Goal: Complete application form

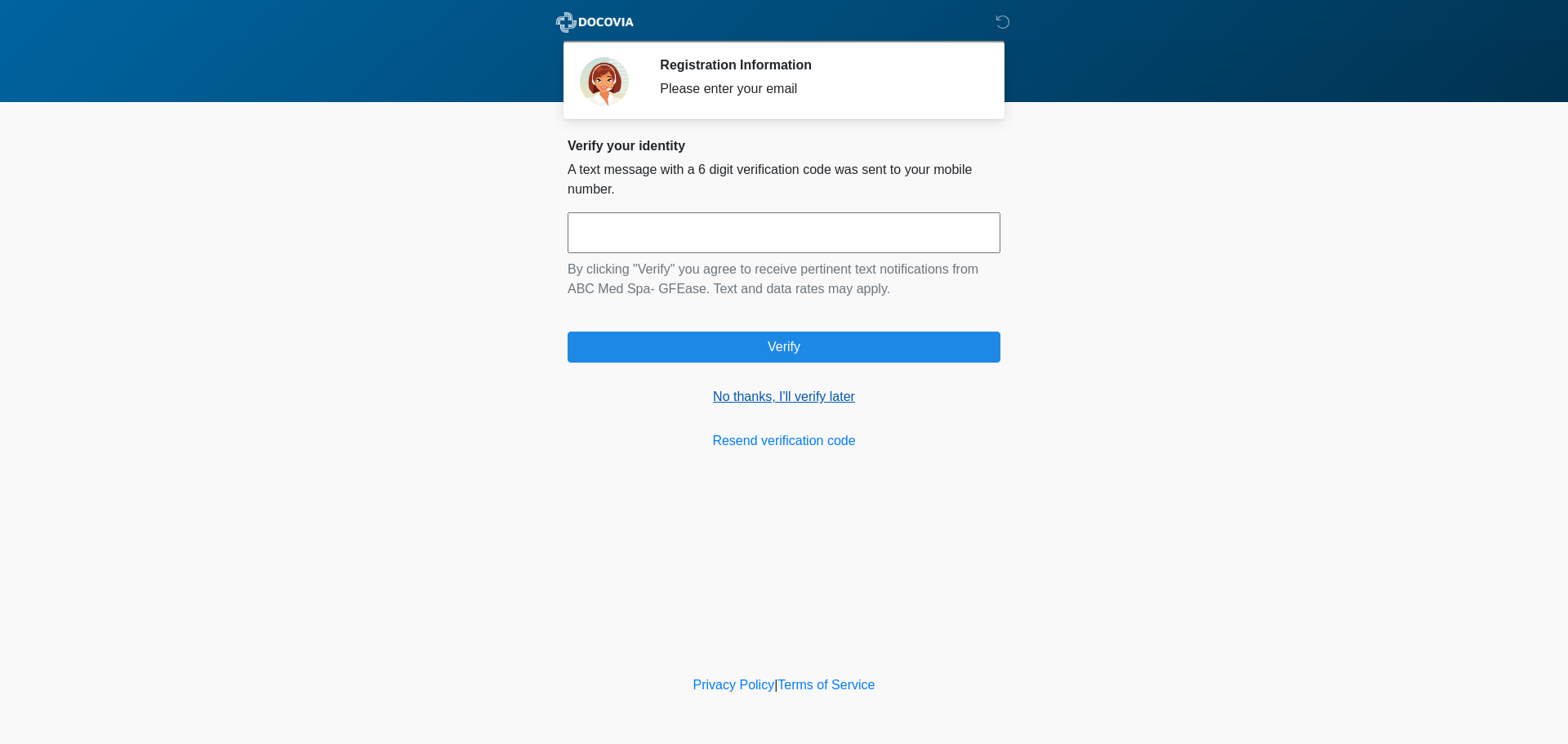
click at [723, 402] on link "No thanks, I'll verify later" at bounding box center [784, 397] width 433 height 20
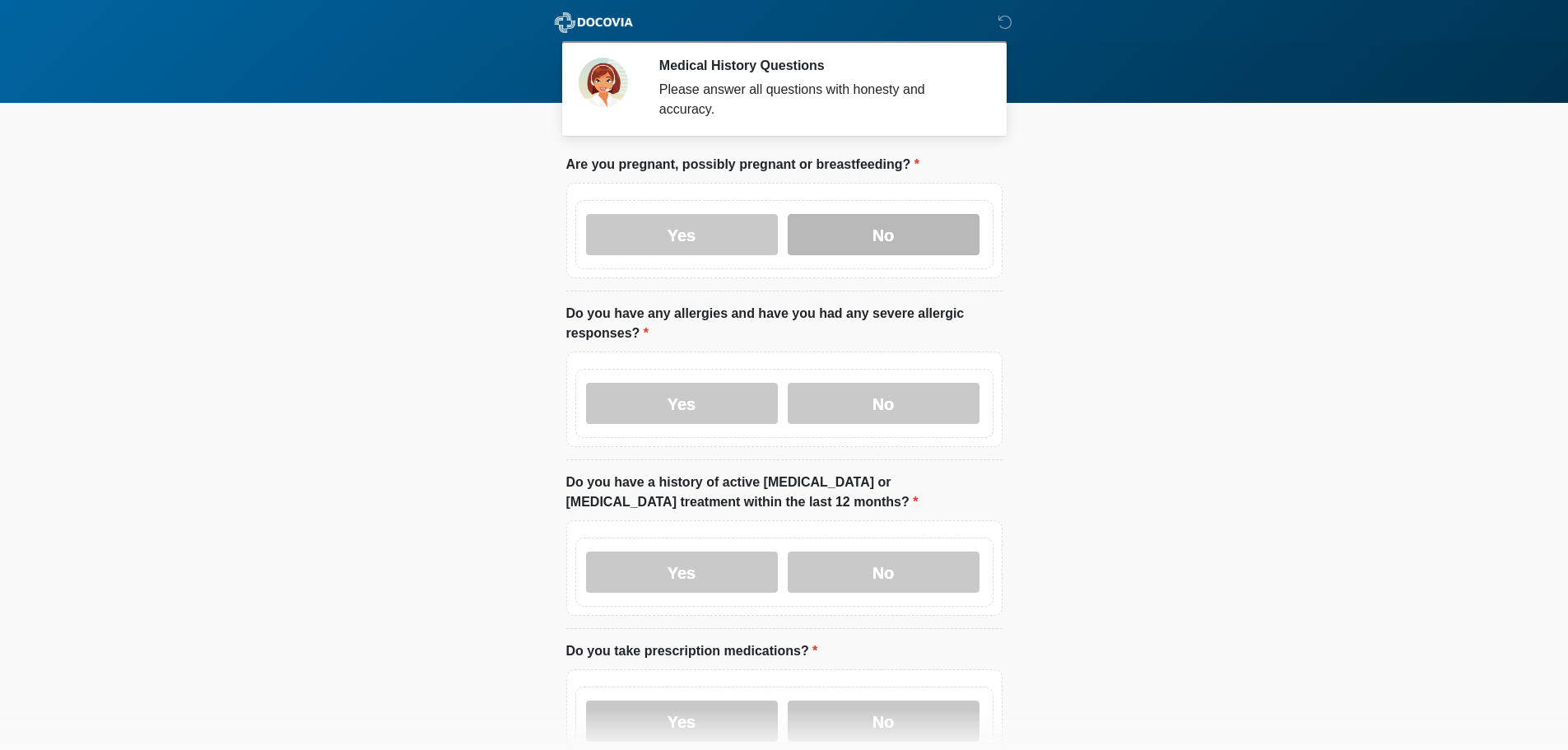
click at [856, 214] on label "No" at bounding box center [883, 234] width 192 height 41
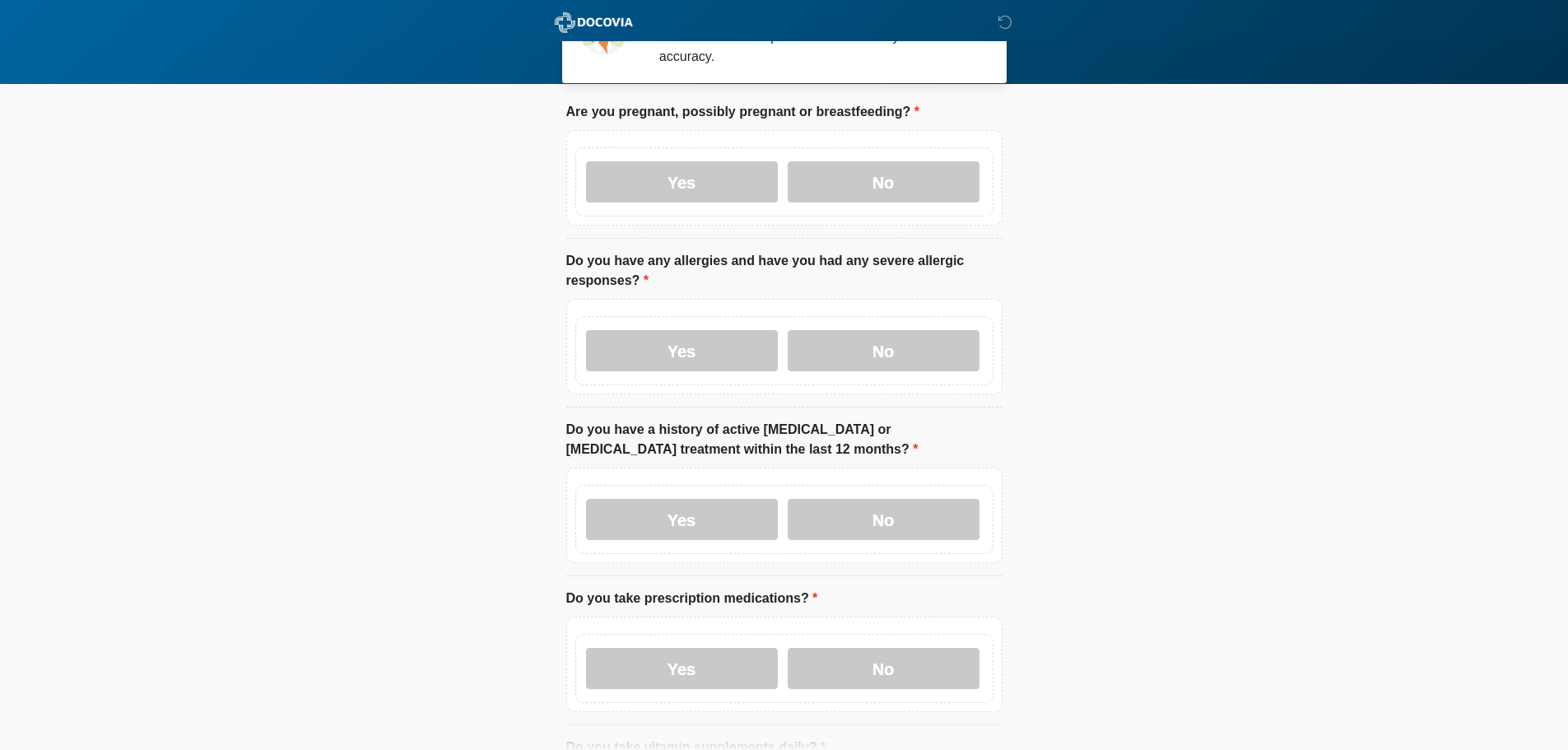
scroll to position [82, 0]
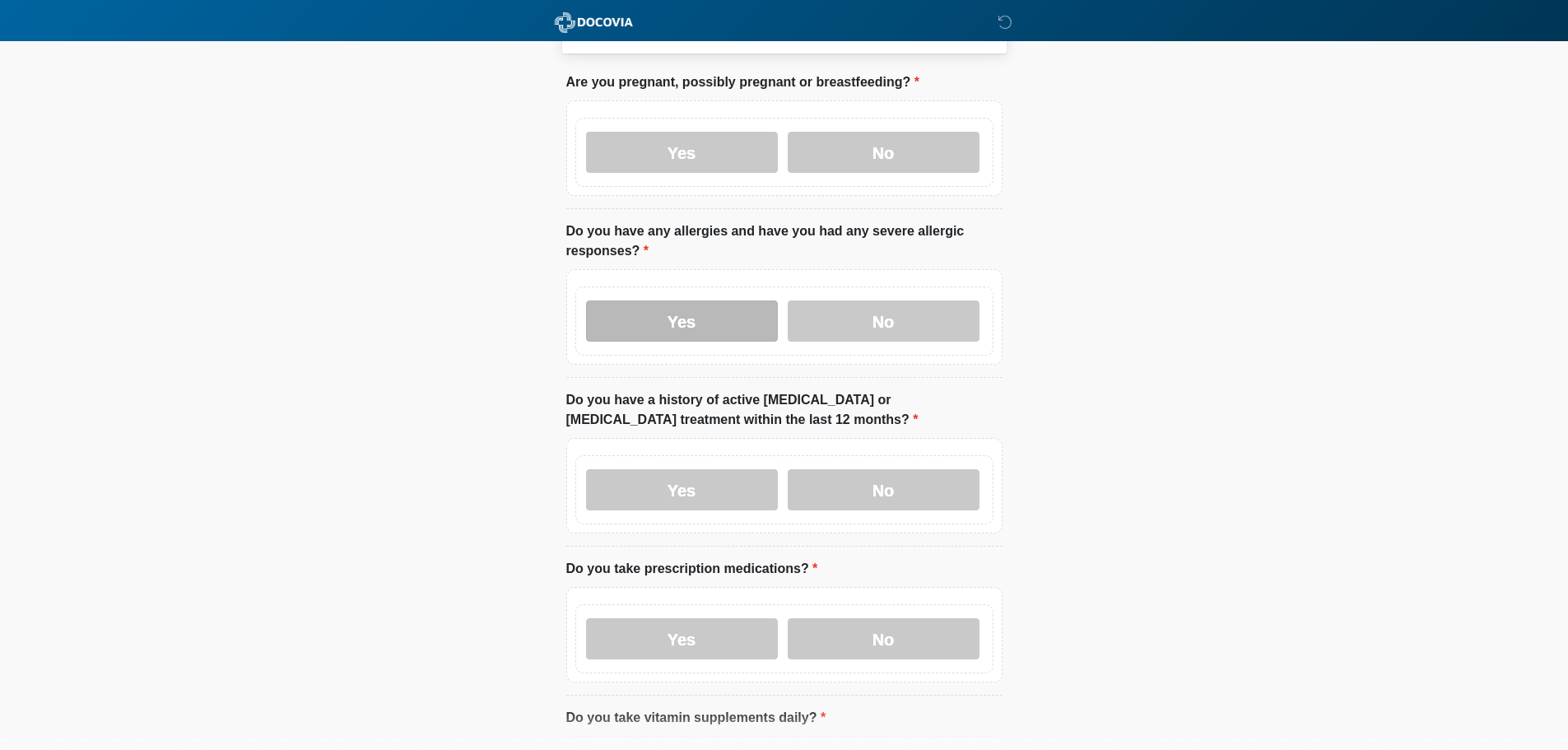
click at [733, 308] on label "Yes" at bounding box center [681, 320] width 192 height 41
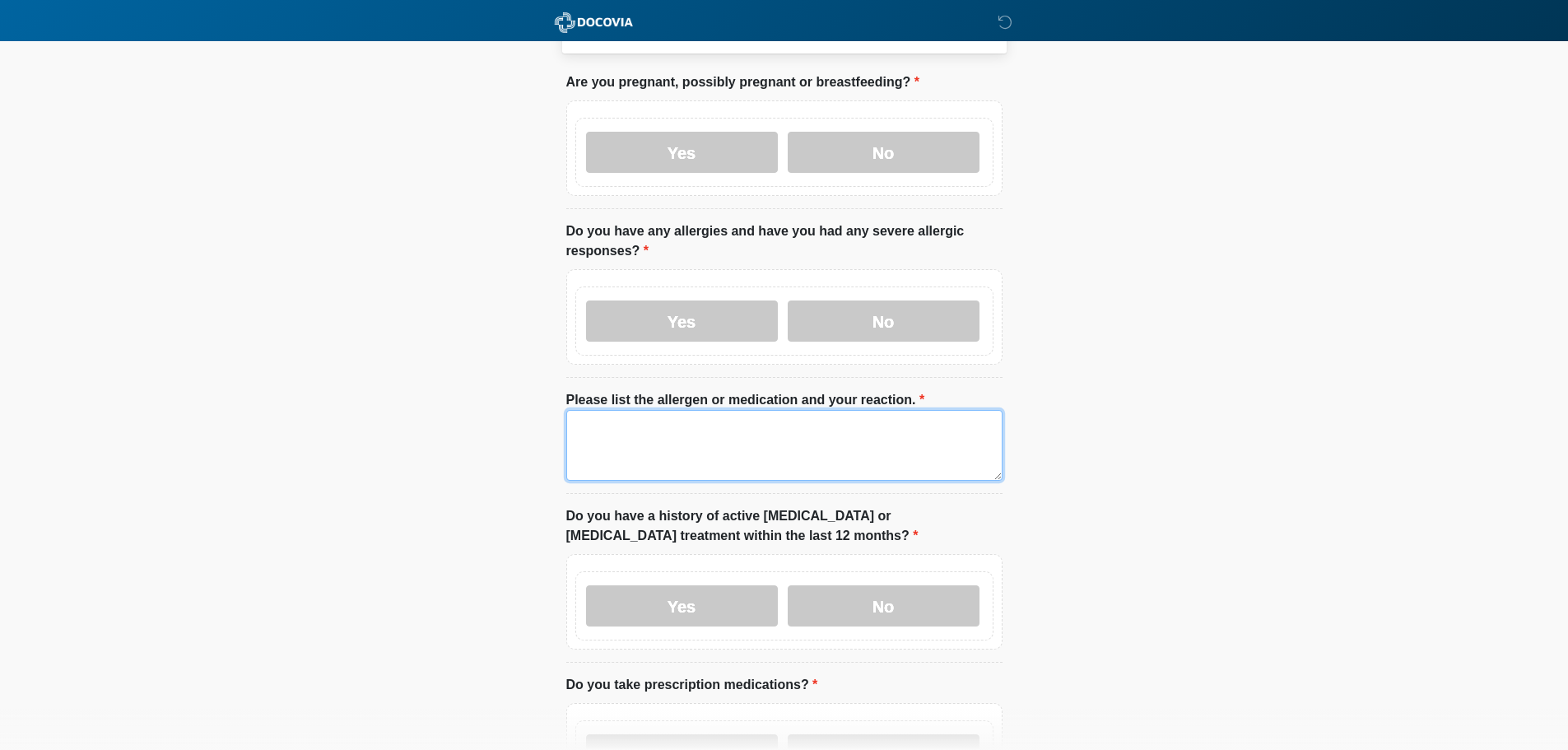
click at [741, 410] on textarea "Please list the allergen or medication and your reaction." at bounding box center [784, 445] width 436 height 71
type textarea "**********"
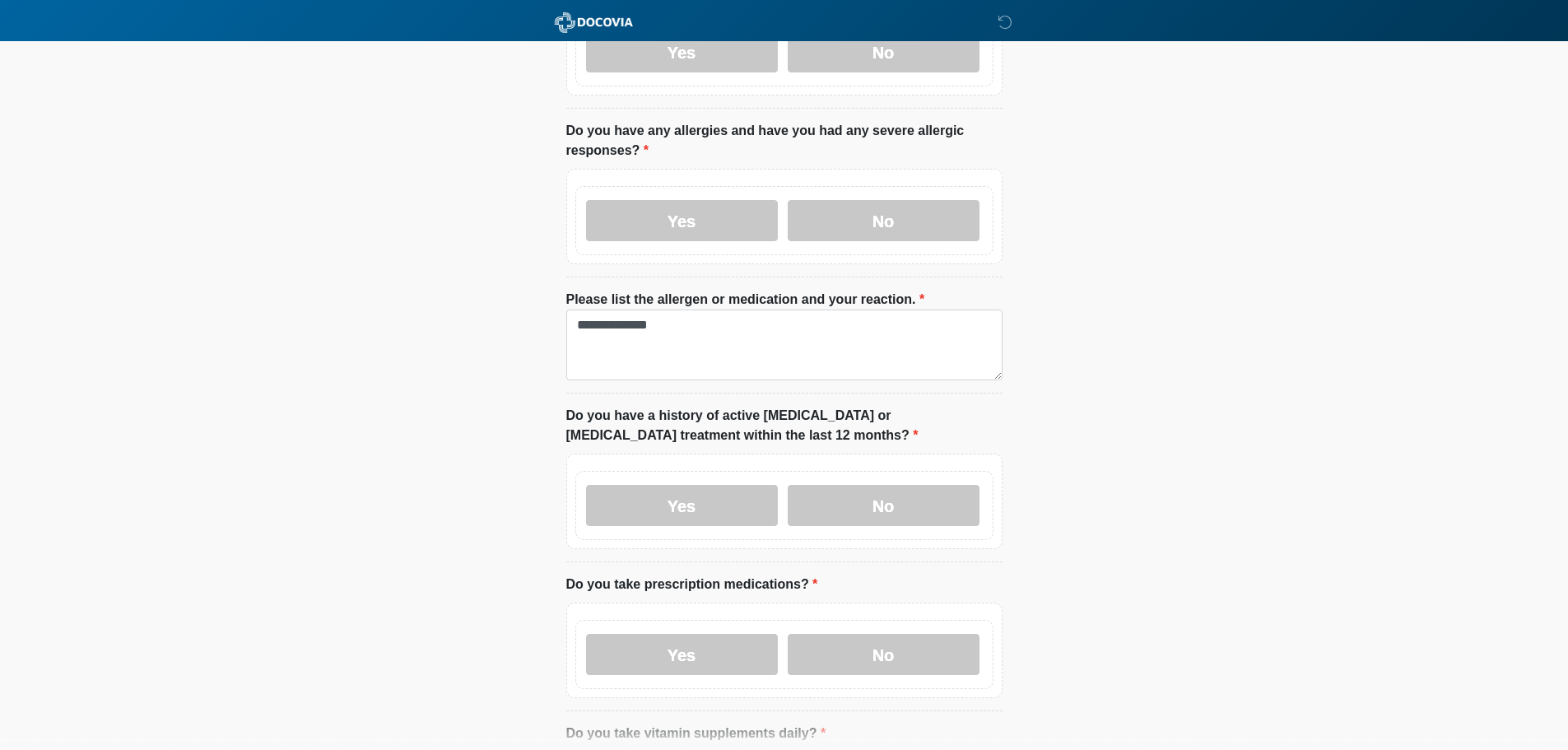
scroll to position [247, 0]
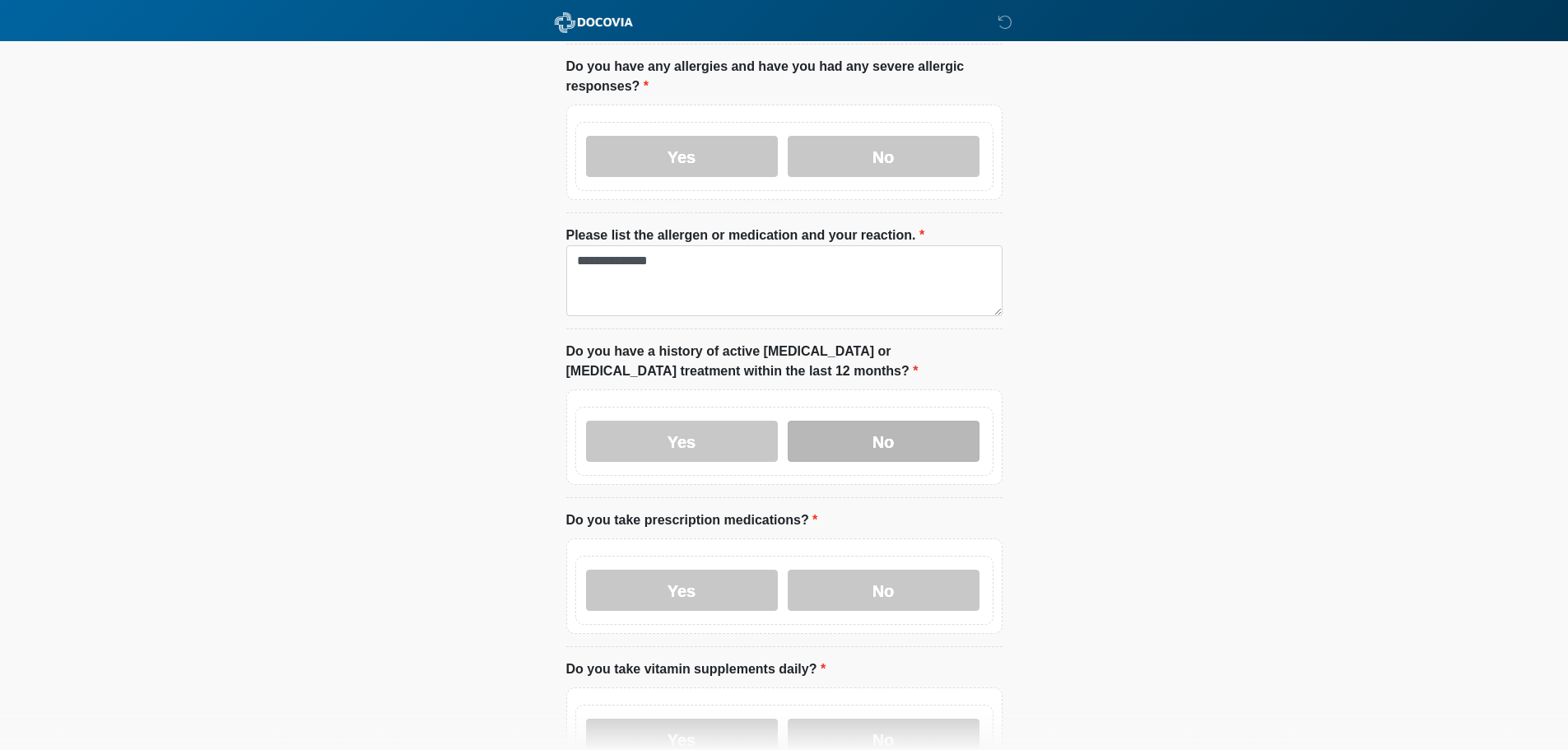
click at [860, 421] on label "No" at bounding box center [883, 441] width 192 height 41
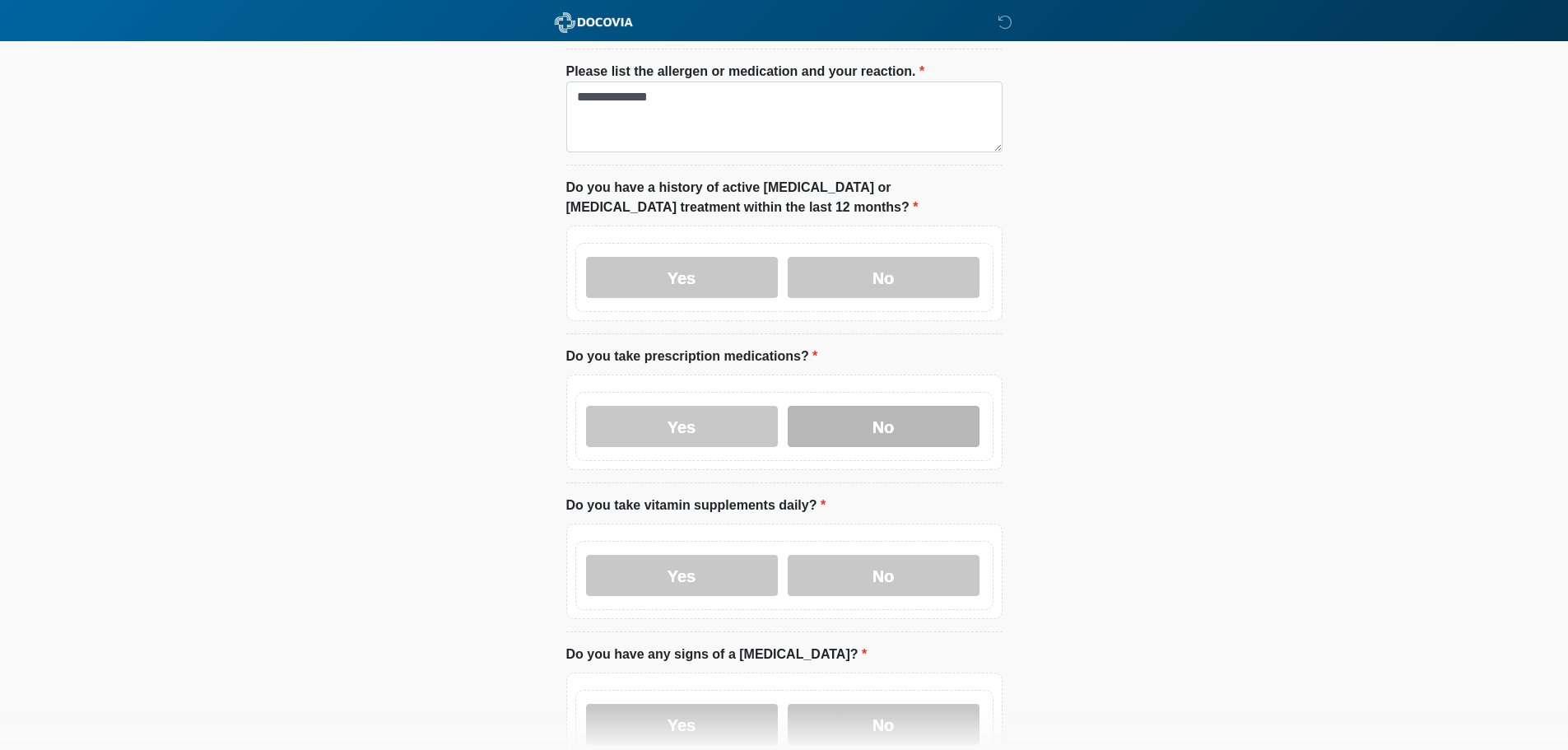
scroll to position [411, 0]
click at [858, 405] on label "No" at bounding box center [883, 425] width 192 height 41
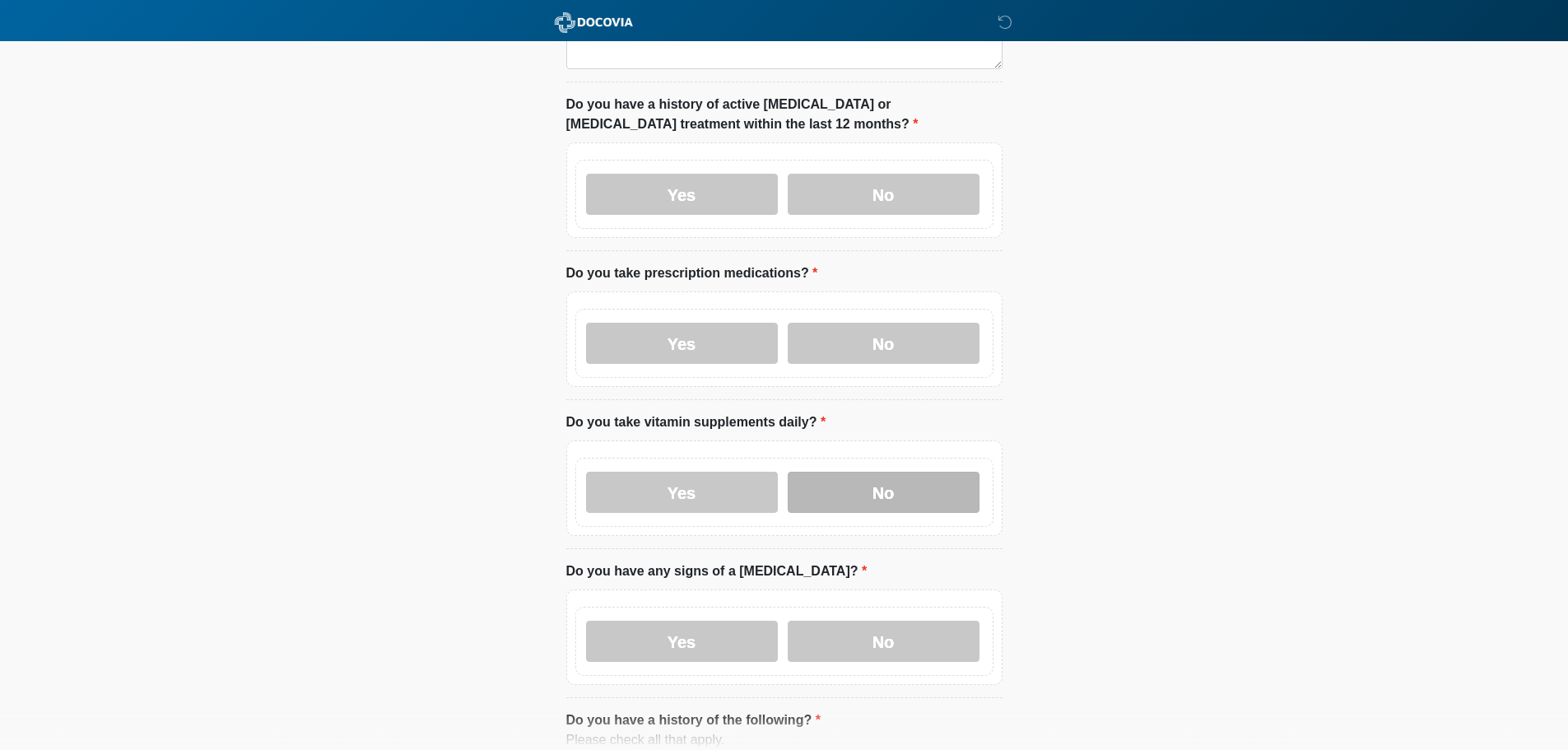
click at [838, 472] on label "No" at bounding box center [883, 492] width 192 height 41
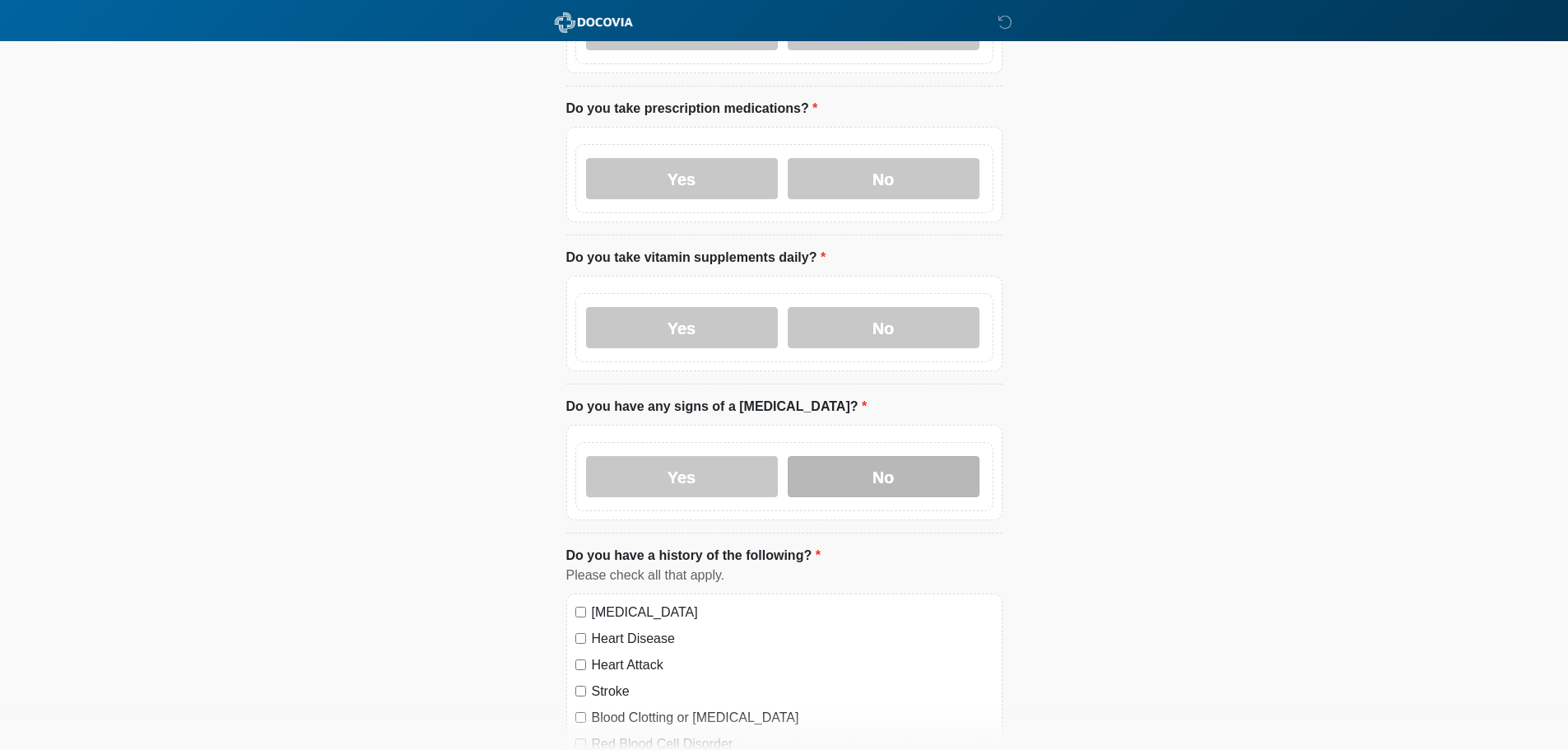
click at [851, 464] on label "No" at bounding box center [883, 476] width 192 height 41
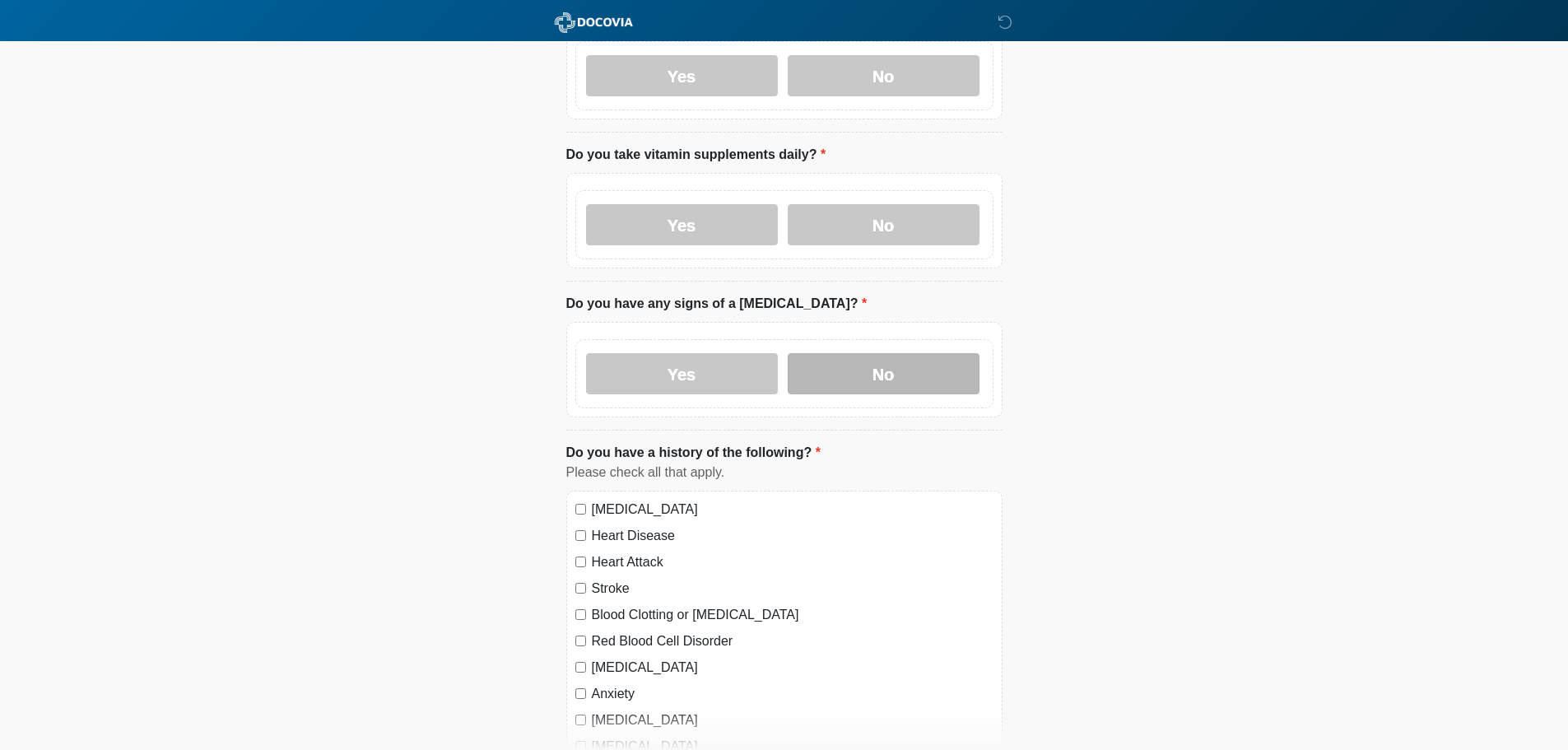
scroll to position [905, 0]
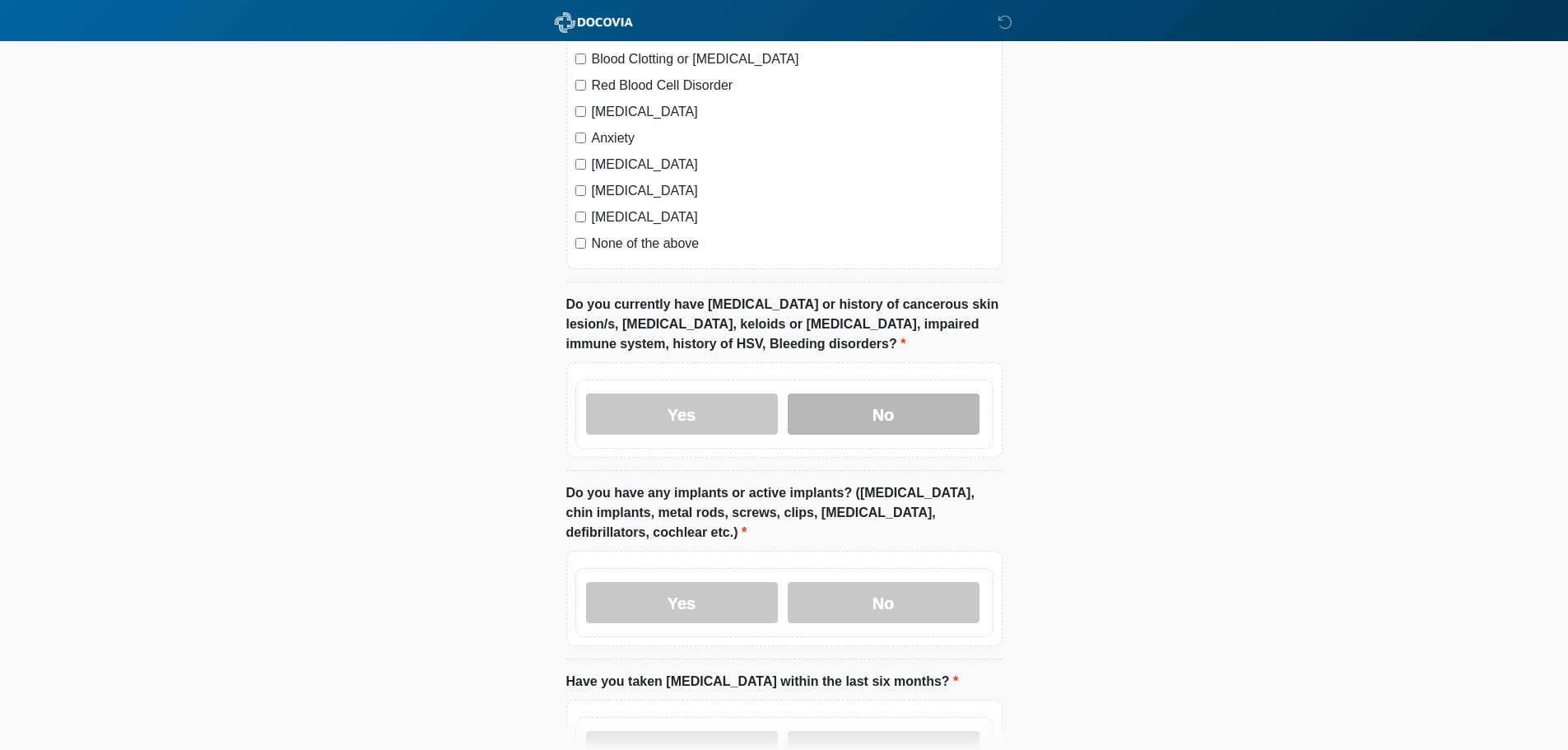
click at [837, 393] on label "No" at bounding box center [883, 413] width 192 height 41
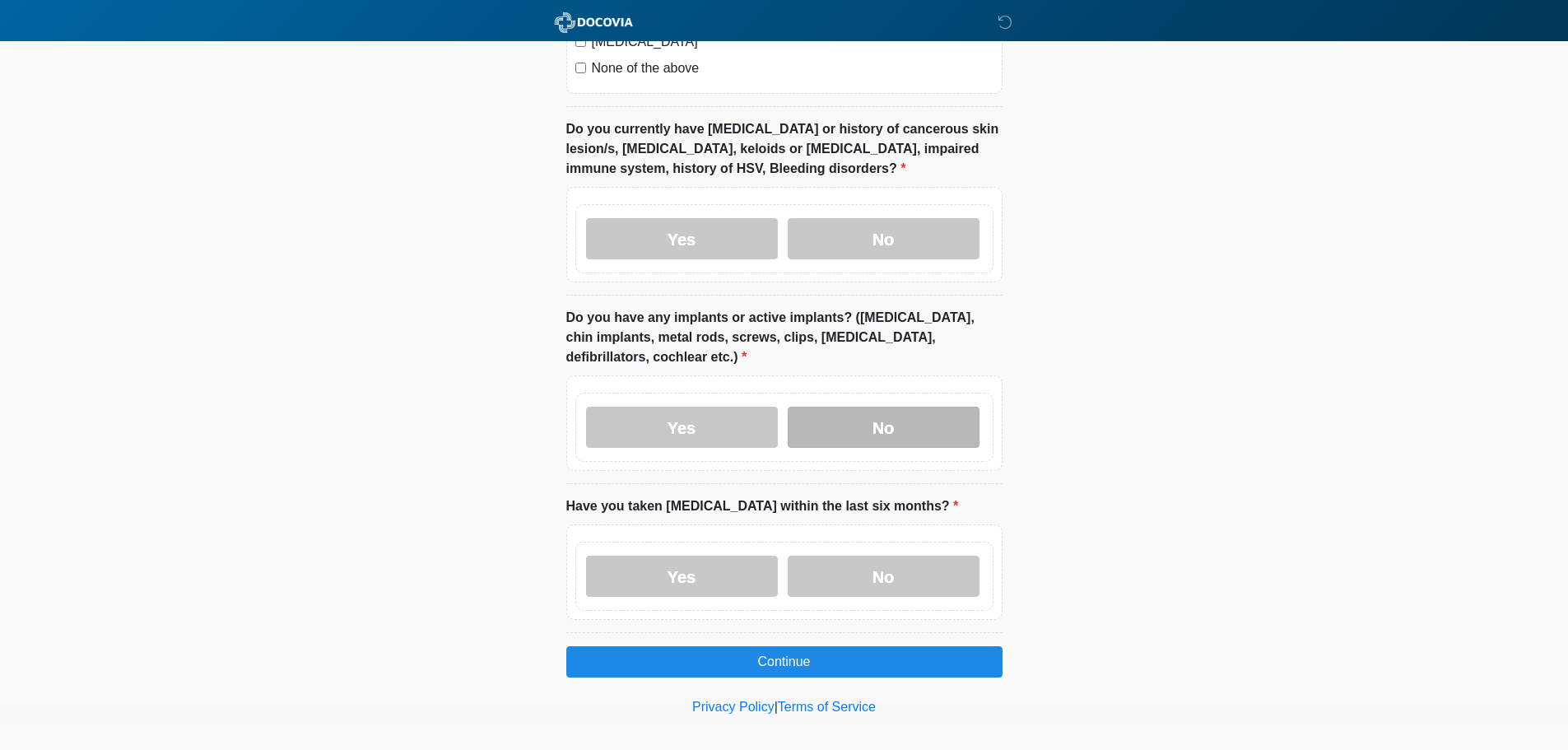
scroll to position [1494, 0]
click at [851, 406] on label "No" at bounding box center [883, 426] width 192 height 41
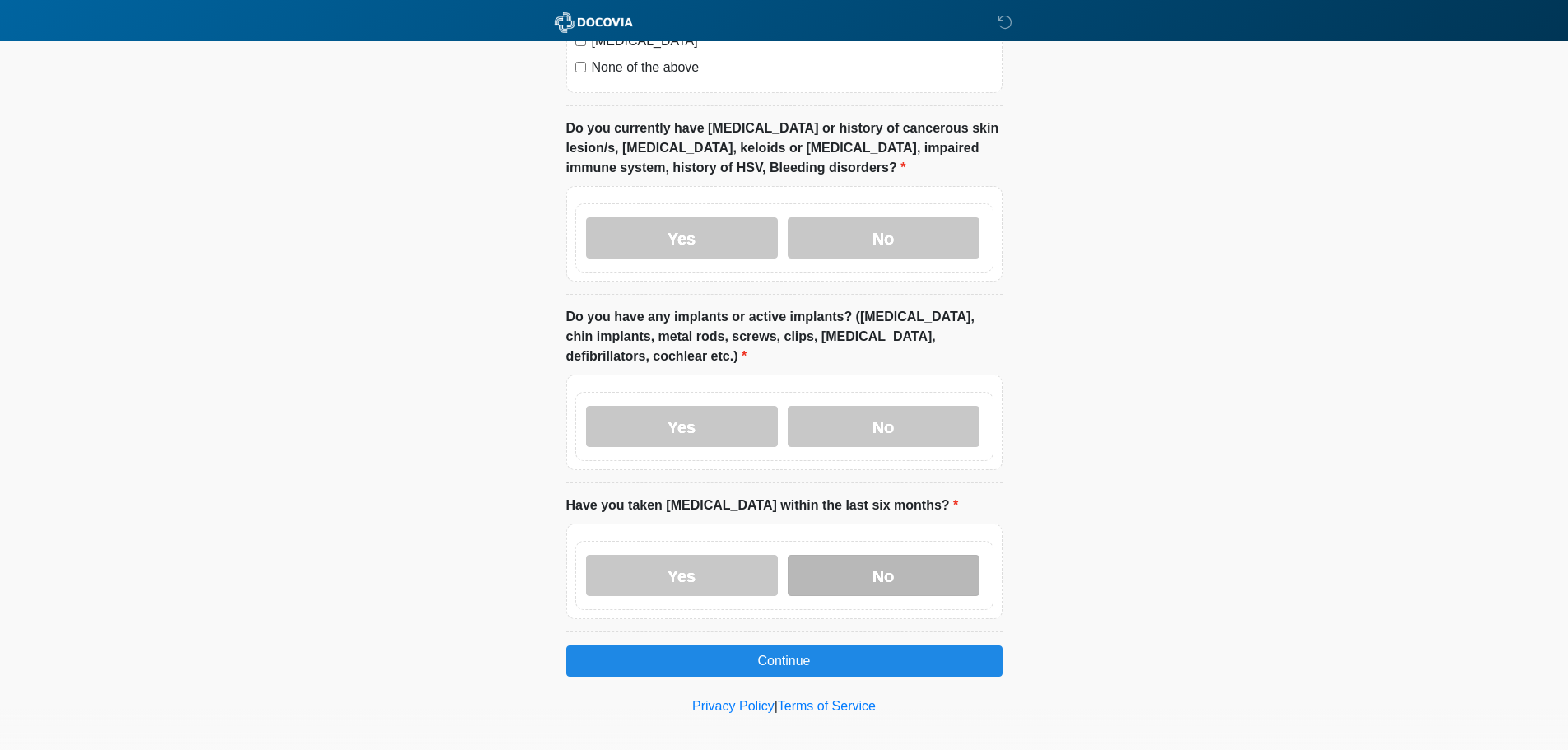
click at [891, 555] on label "No" at bounding box center [883, 575] width 192 height 41
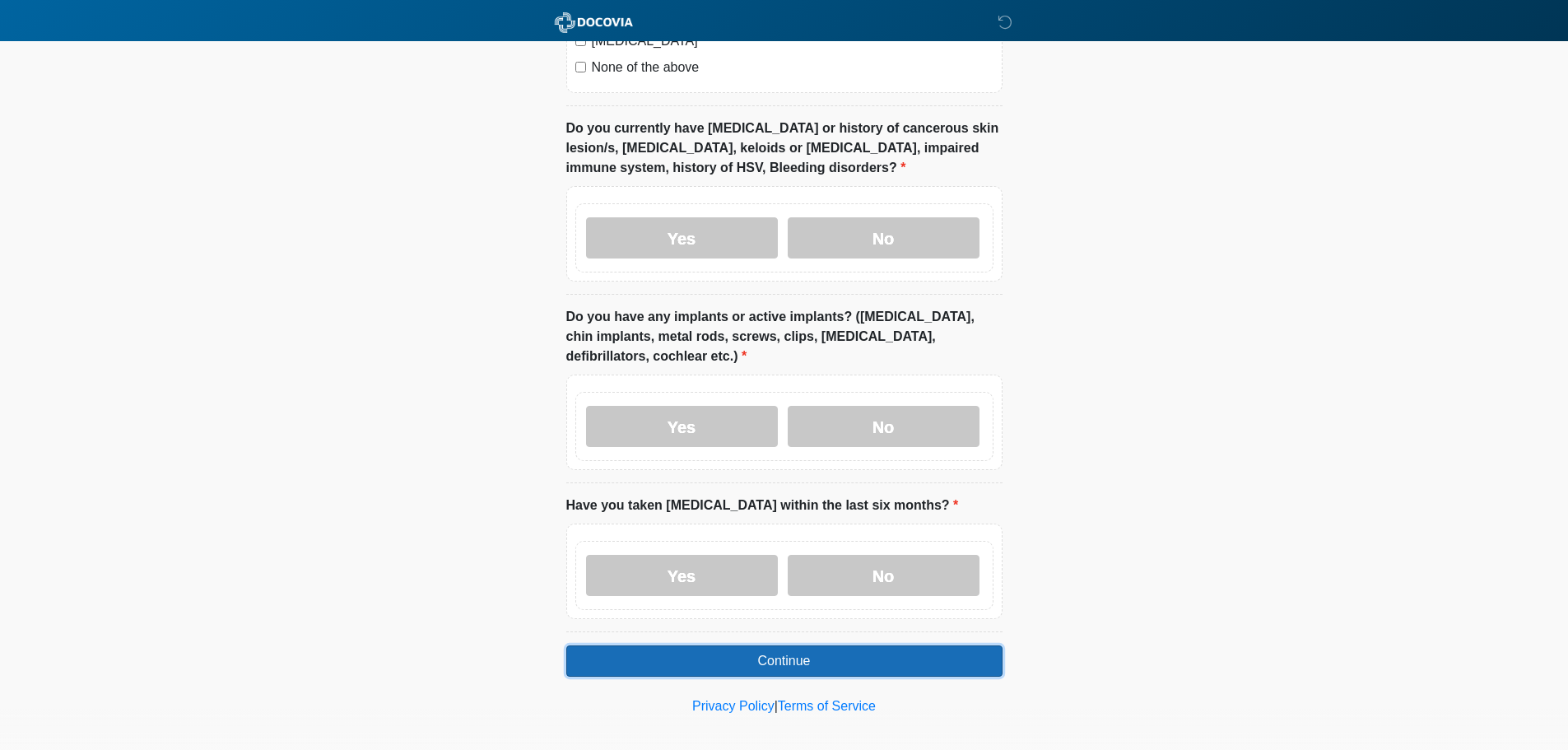
click at [897, 645] on button "Continue" at bounding box center [784, 661] width 436 height 31
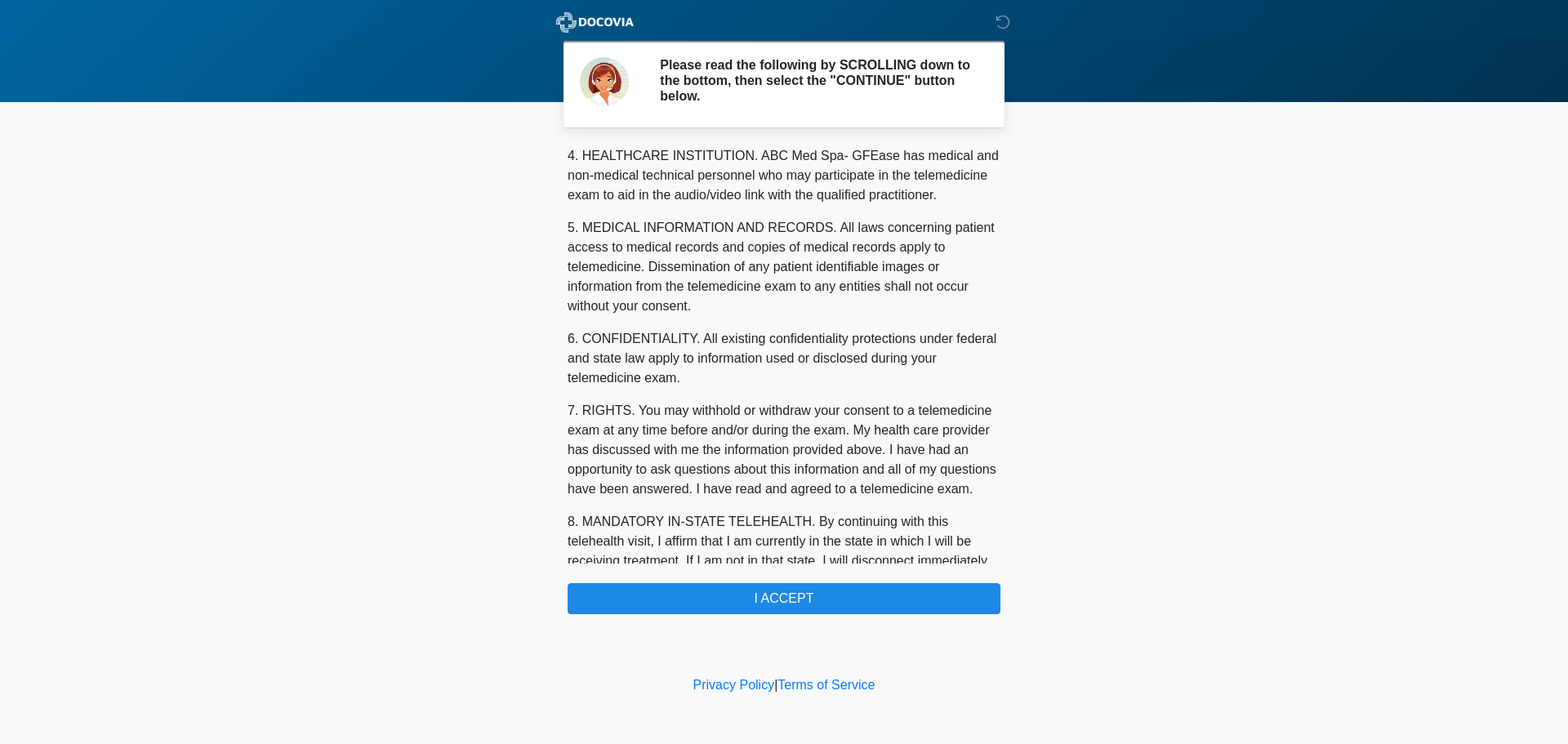
scroll to position [549, 0]
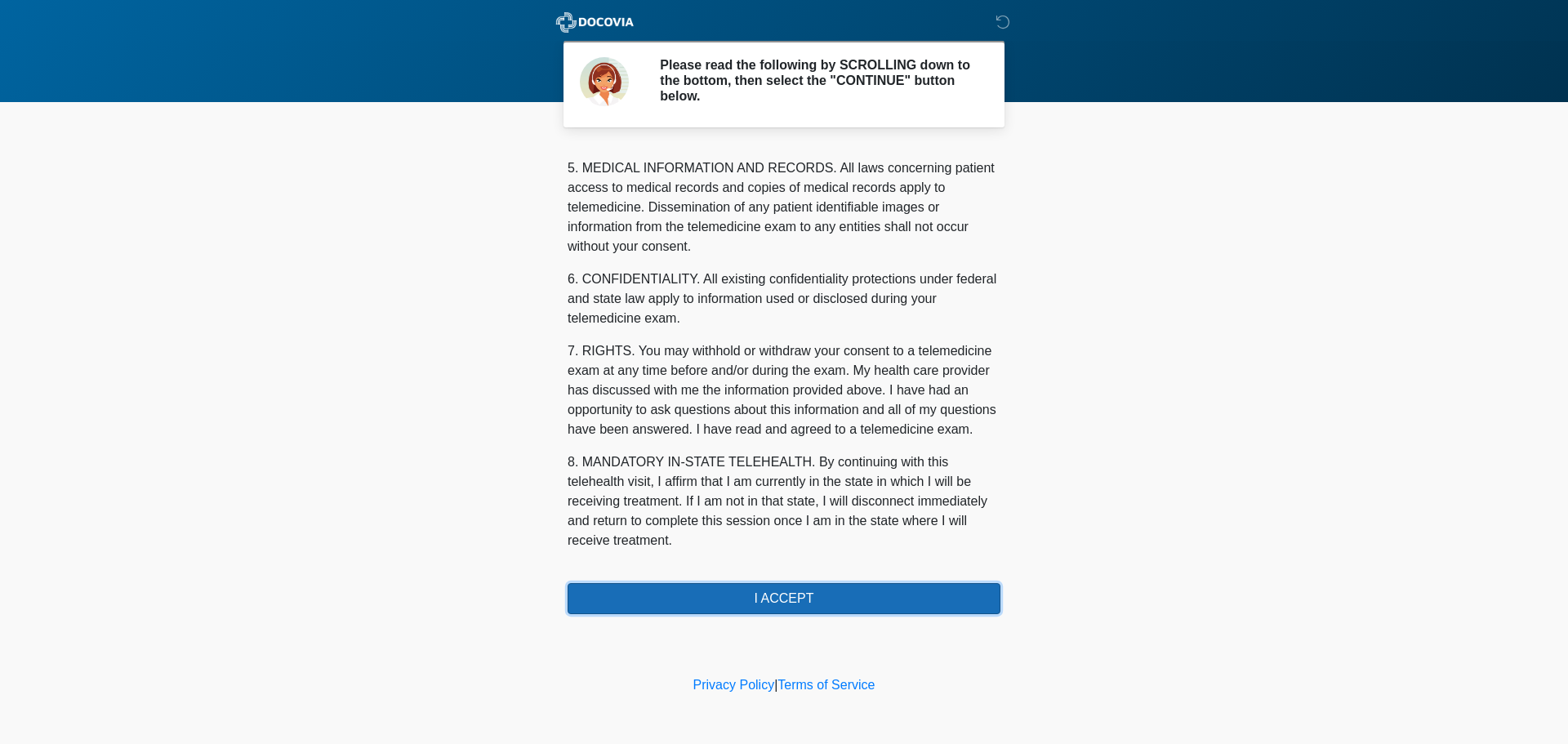
click at [837, 600] on button "I ACCEPT" at bounding box center [784, 598] width 433 height 31
